Goal: Information Seeking & Learning: Find specific fact

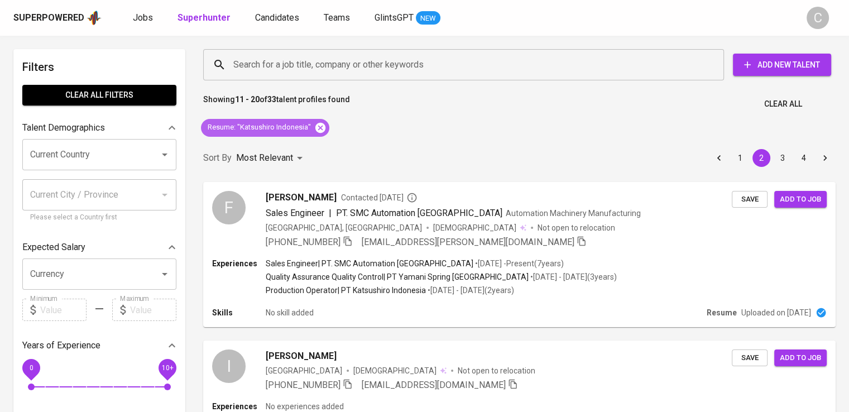
click at [319, 128] on icon at bounding box center [320, 128] width 12 height 12
click at [319, 141] on div "Sort By Most Relevant MOST_RELEVANT 1 2 3 4" at bounding box center [519, 158] width 646 height 34
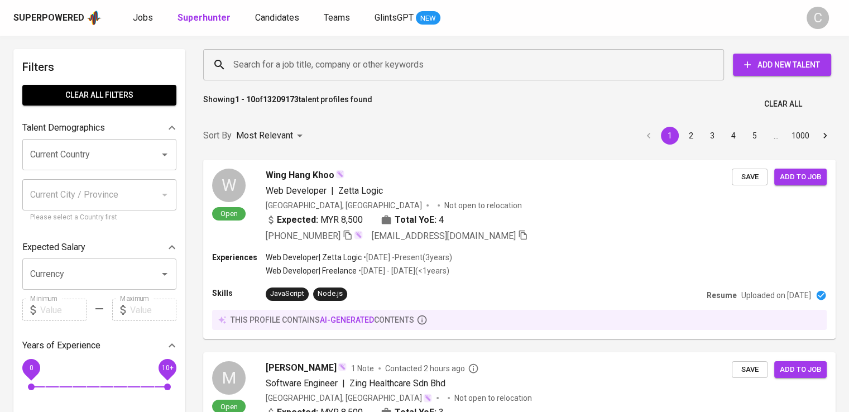
click at [367, 59] on input "Search for a job title, company or other keywords" at bounding box center [466, 64] width 472 height 21
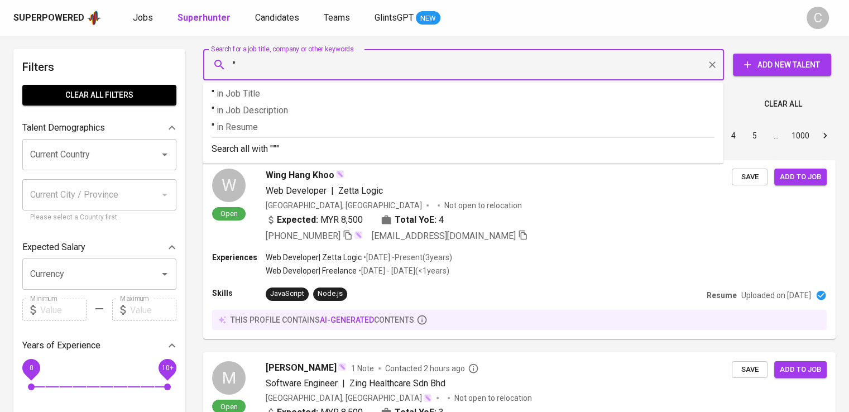
paste input "[PERSON_NAME] Mandiri"
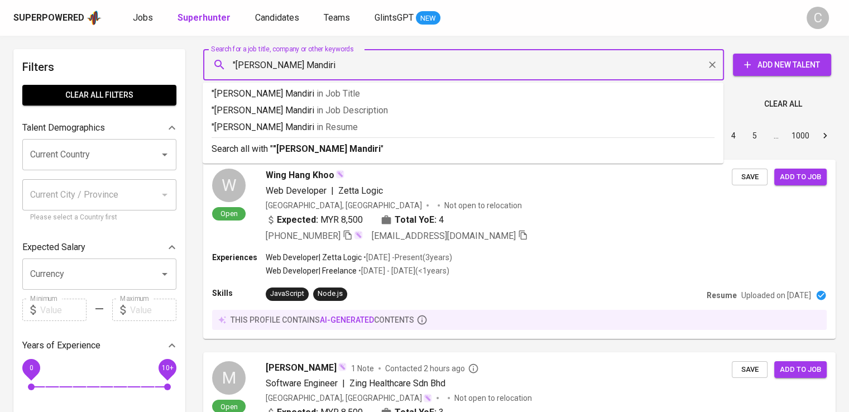
type input ""[PERSON_NAME] Mandiri""
click at [373, 128] on p ""[PERSON_NAME] Mandiri" in [GEOGRAPHIC_DATA]" at bounding box center [462, 127] width 503 height 13
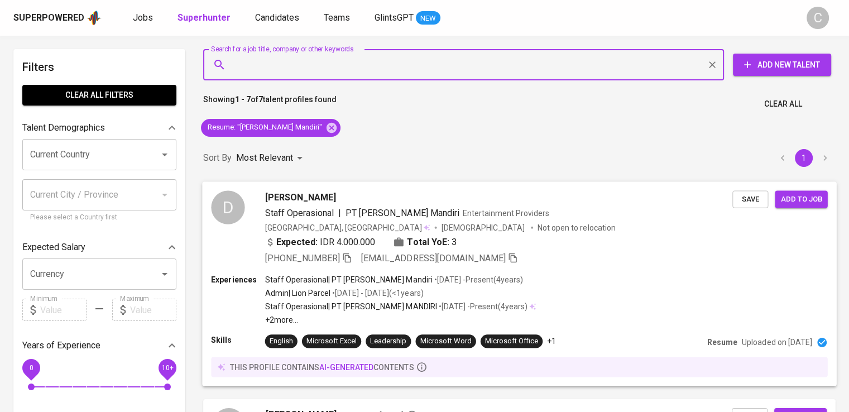
click at [389, 216] on span "PT [PERSON_NAME] Mandiri" at bounding box center [402, 212] width 114 height 11
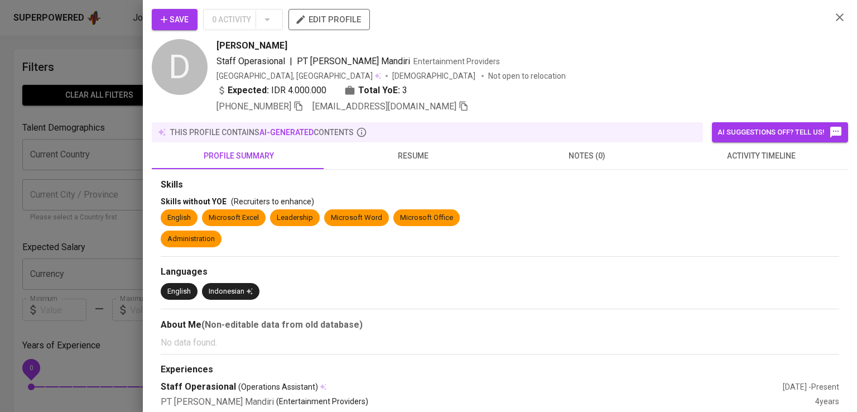
click at [656, 30] on div "Save 0 Activity edit profile" at bounding box center [487, 24] width 671 height 30
click at [301, 107] on icon "button" at bounding box center [299, 106] width 10 height 10
